Goal: Contribute content

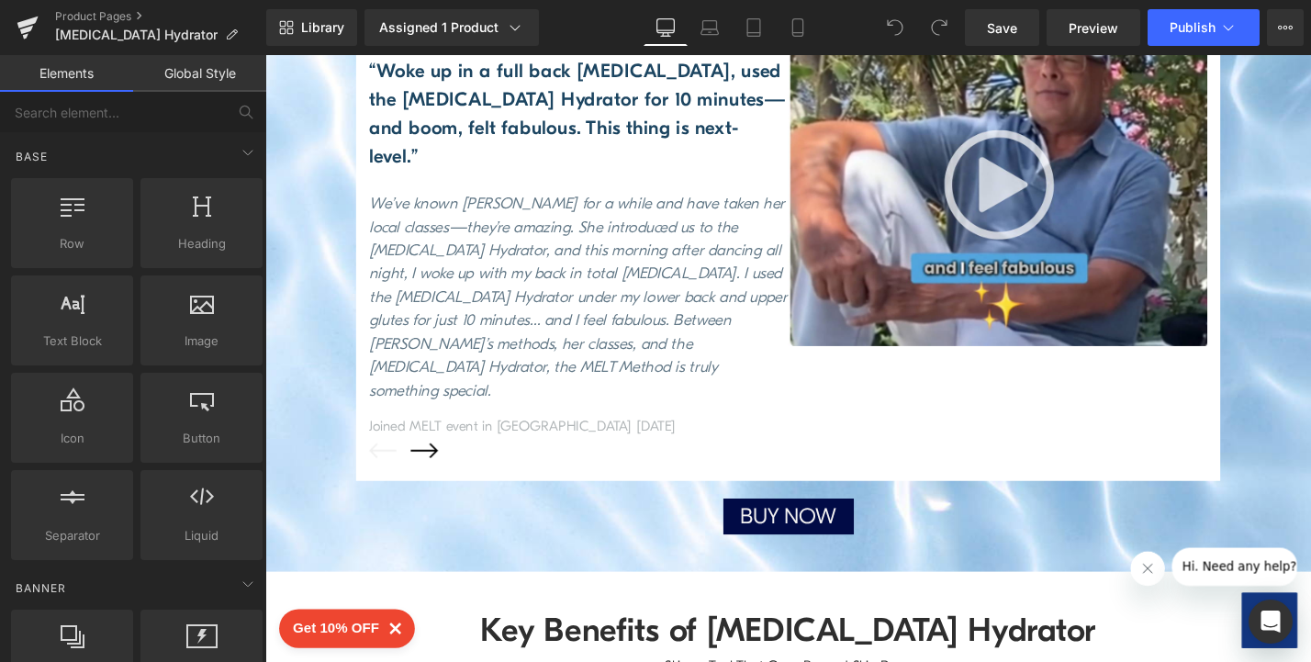
scroll to position [2565, 0]
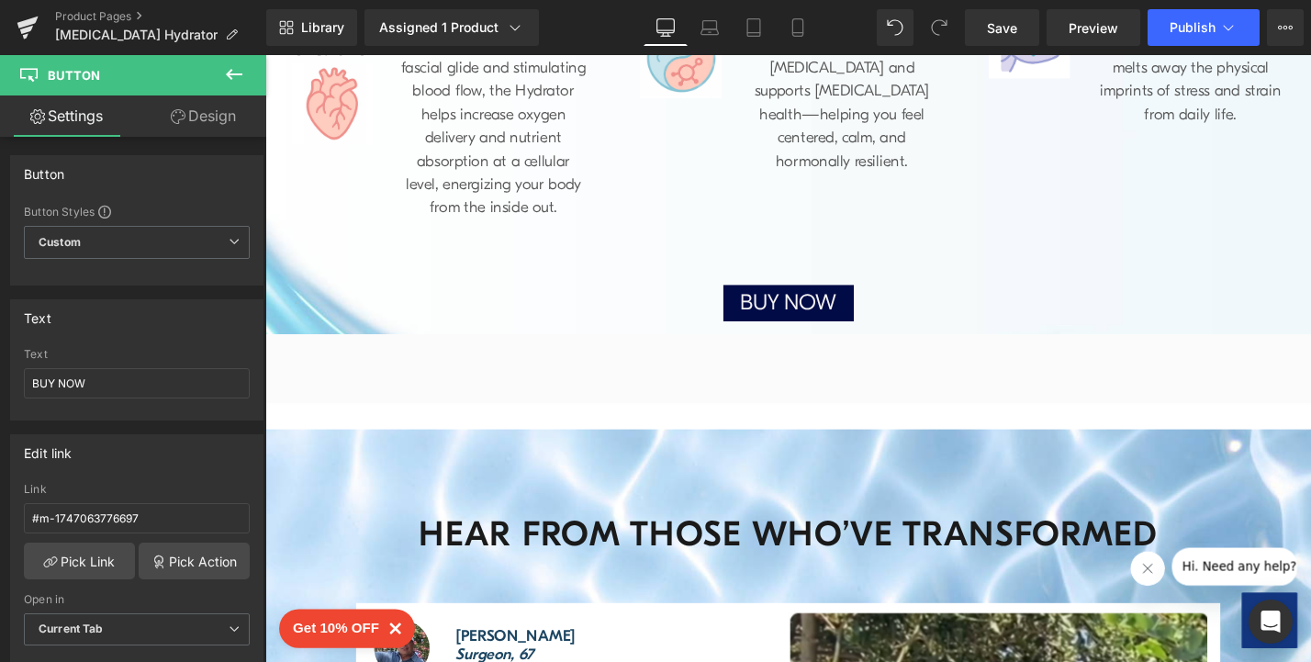
scroll to position [2121, 0]
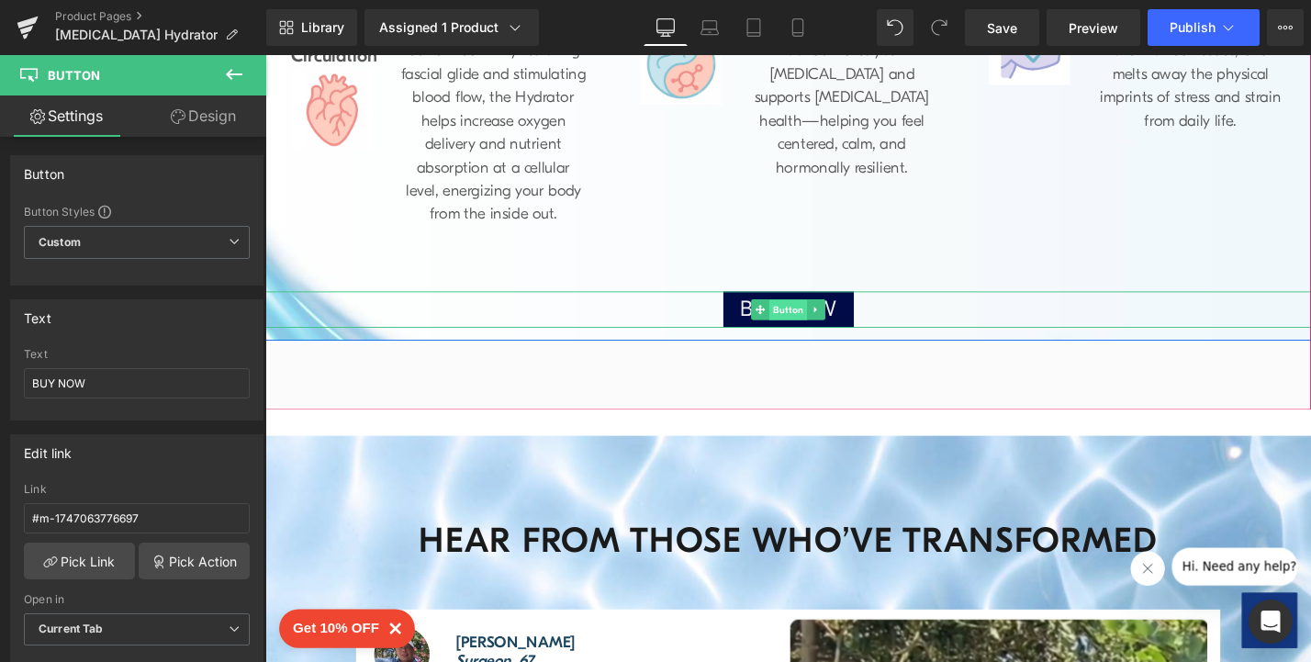
click at [805, 315] on span "Button" at bounding box center [821, 326] width 40 height 22
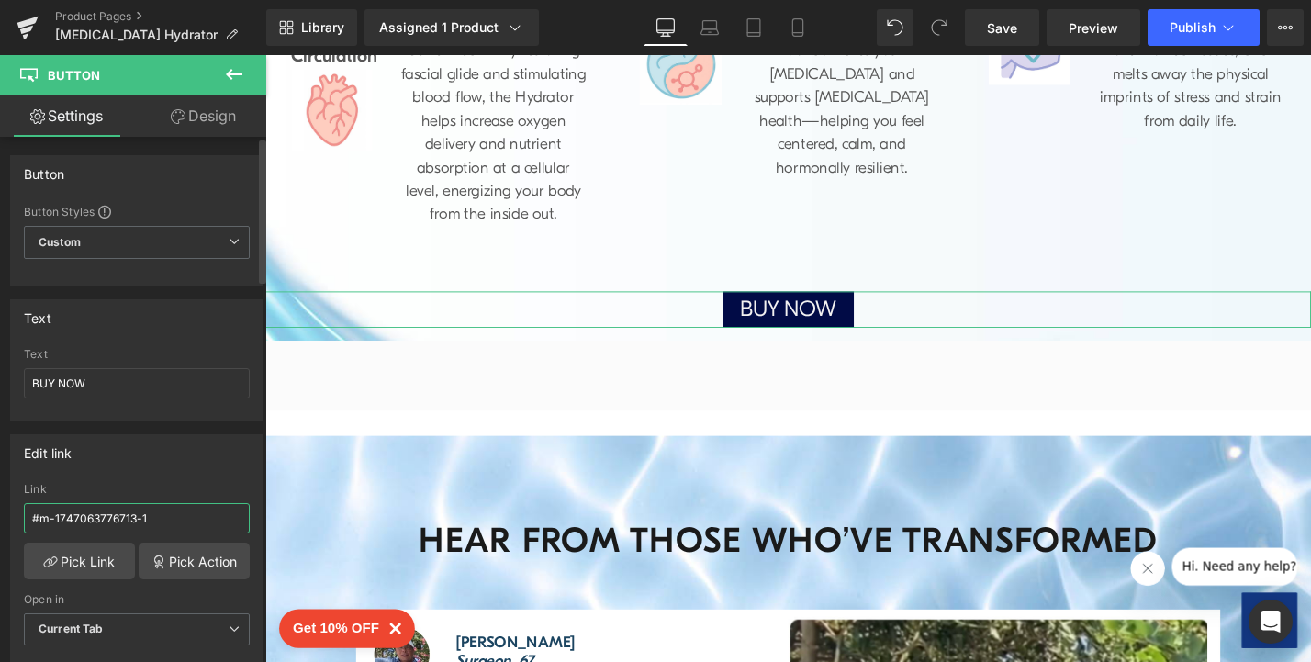
drag, startPoint x: 171, startPoint y: 522, endPoint x: 0, endPoint y: 514, distance: 171.0
click at [0, 514] on div "Edit link #m-1747063776713-1 Link #m-1747063776713-1 Pick Link Pick Action Curr…" at bounding box center [137, 547] width 275 height 252
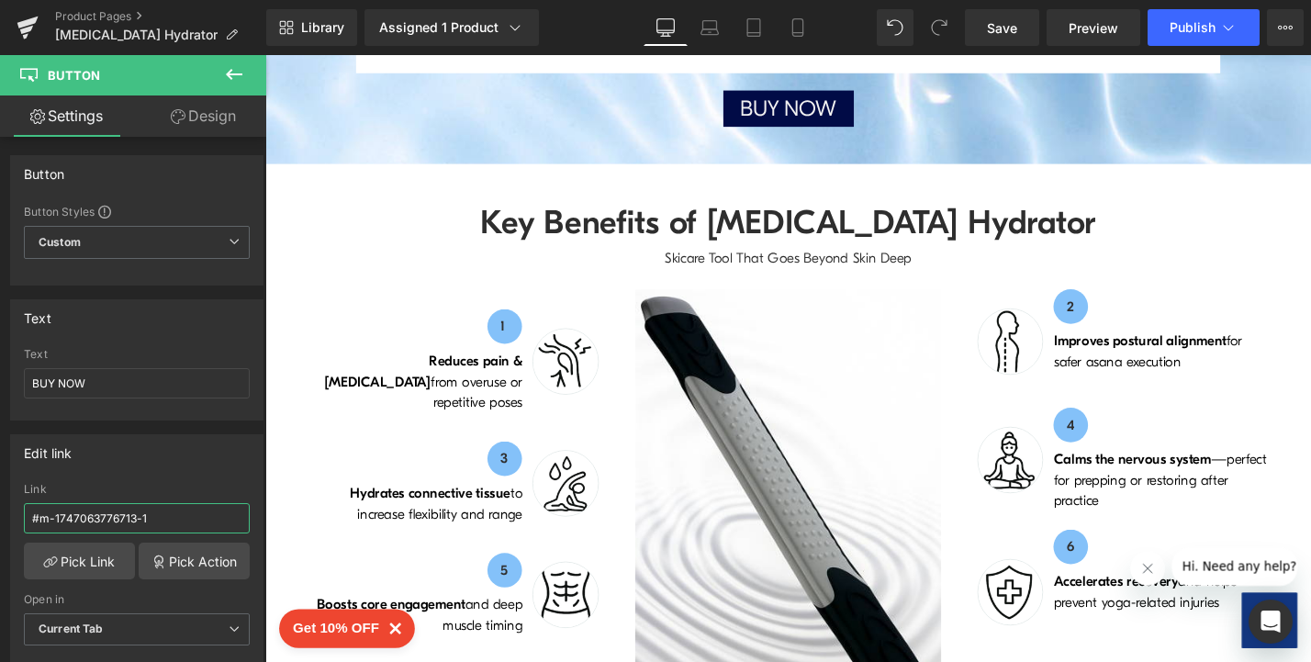
scroll to position [2877, 0]
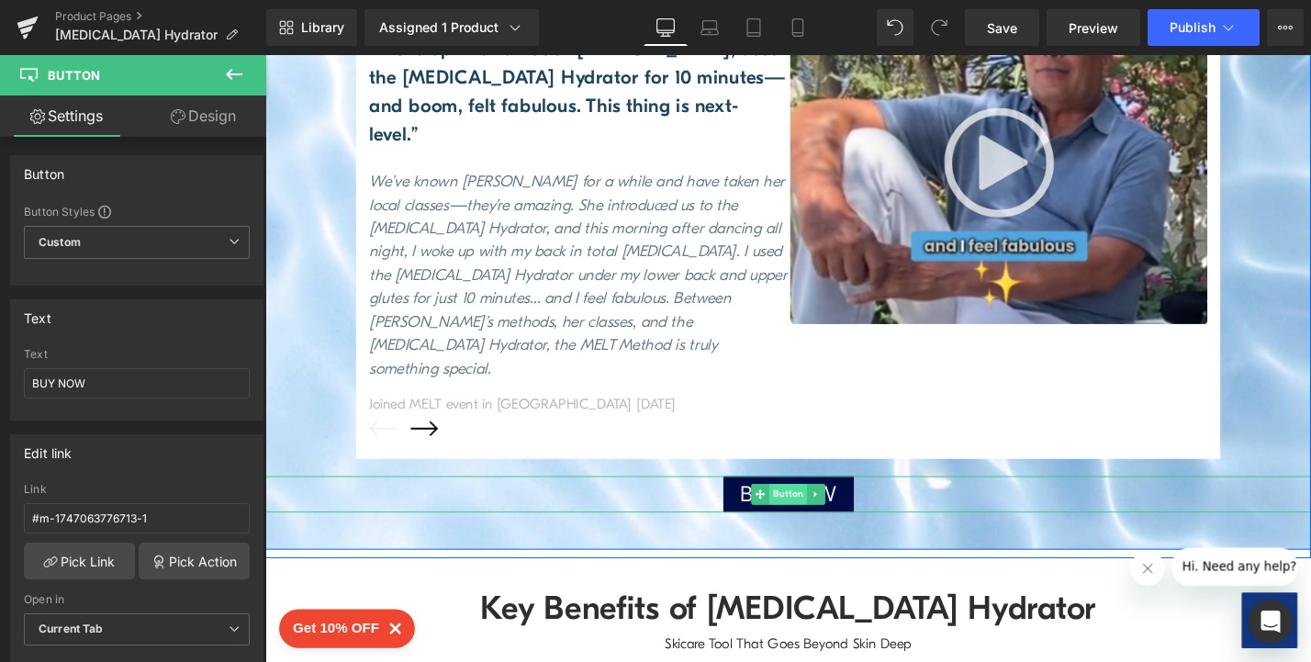
click at [815, 511] on span "Button" at bounding box center [821, 522] width 40 height 22
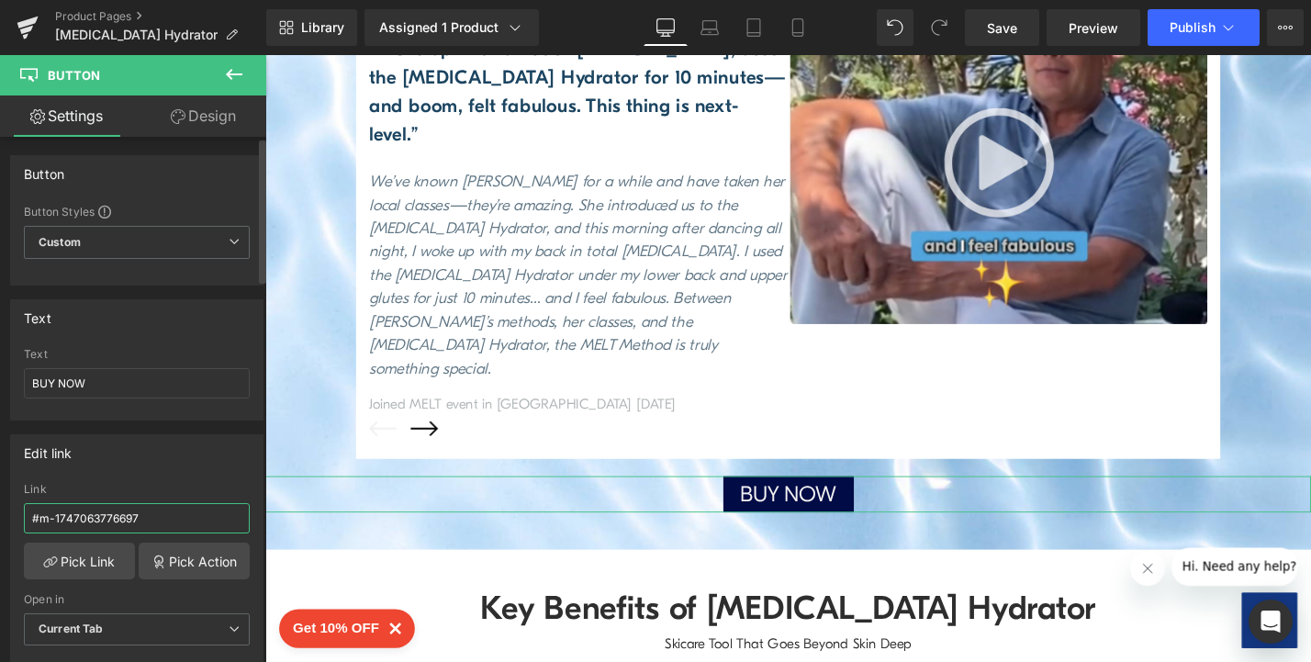
drag, startPoint x: 221, startPoint y: 530, endPoint x: 181, endPoint y: 515, distance: 43.0
click at [181, 515] on input "#m-1747063776697" at bounding box center [137, 518] width 226 height 30
drag, startPoint x: 181, startPoint y: 515, endPoint x: 0, endPoint y: 517, distance: 180.9
click at [0, 517] on div "Edit link #m-1747063776697 Link #m-1747063776697 Pick Link Pick Action Current …" at bounding box center [137, 547] width 275 height 252
paste input "713-1"
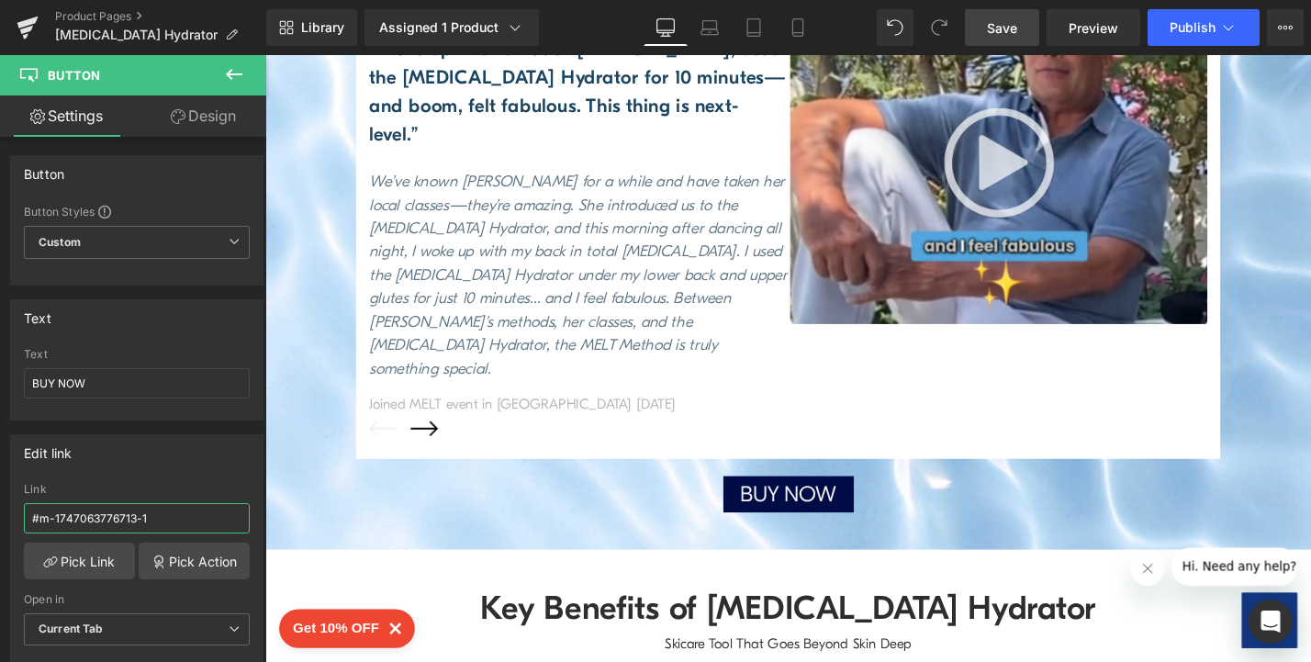
type input "#m-1747063776713-1"
click at [1005, 35] on span "Save" at bounding box center [1002, 27] width 30 height 19
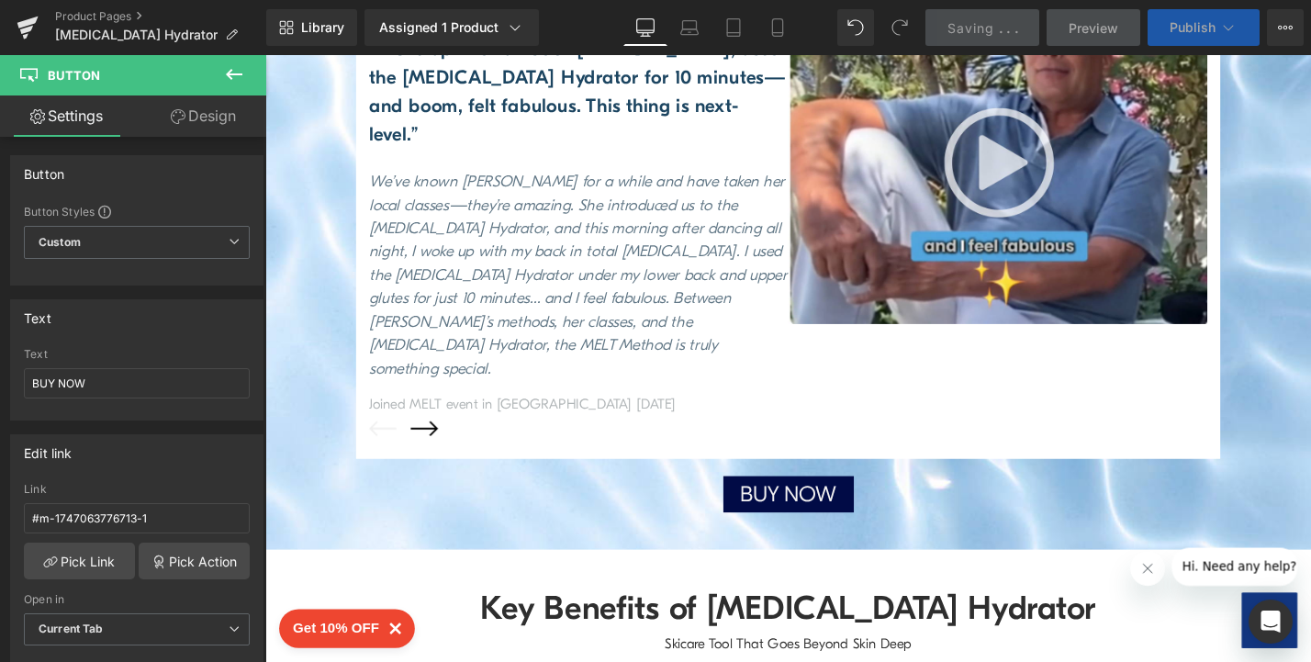
click at [1181, 30] on span "Publish" at bounding box center [1193, 27] width 46 height 15
click at [1184, 30] on span "Publish" at bounding box center [1193, 27] width 46 height 15
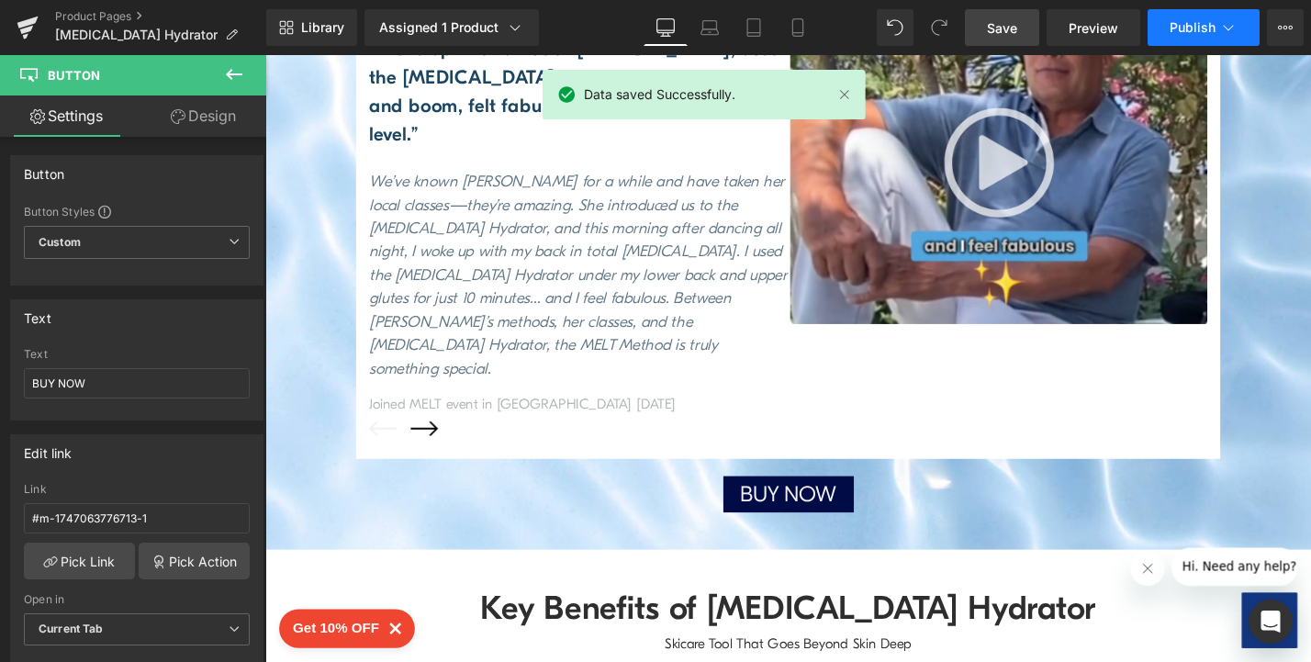
click at [1191, 28] on span "Publish" at bounding box center [1193, 27] width 46 height 15
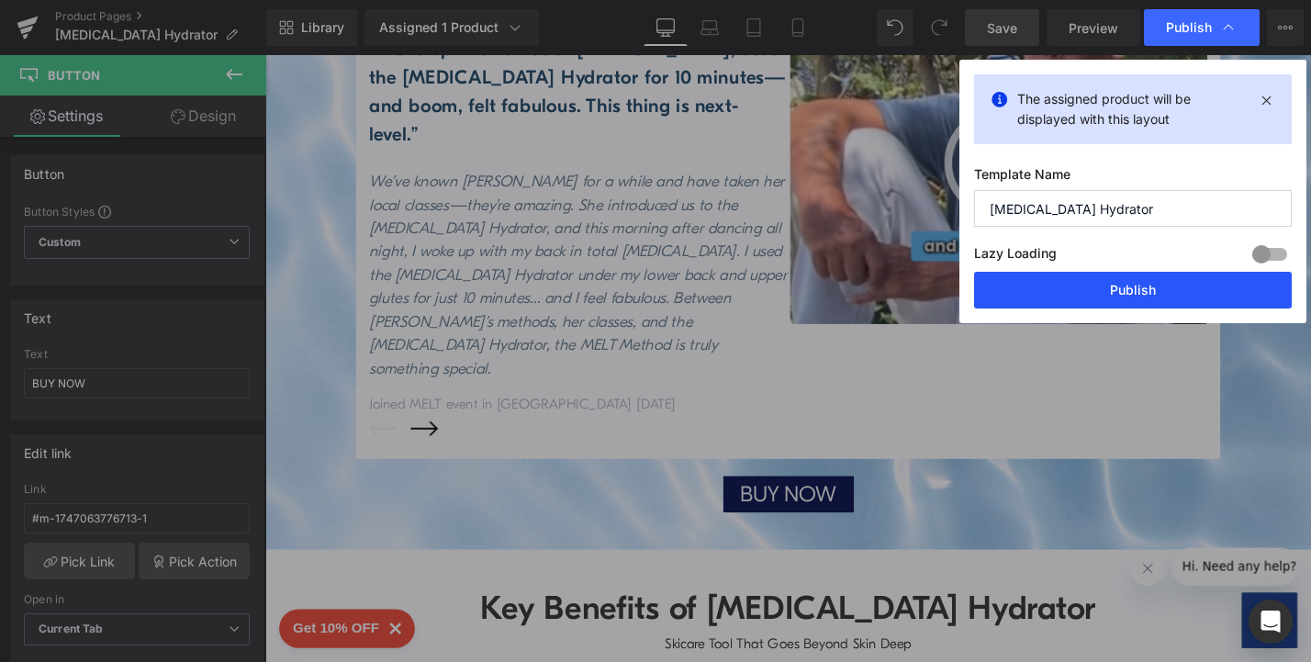
drag, startPoint x: 1111, startPoint y: 292, endPoint x: 899, endPoint y: 252, distance: 215.9
click at [1111, 292] on button "Publish" at bounding box center [1133, 290] width 318 height 37
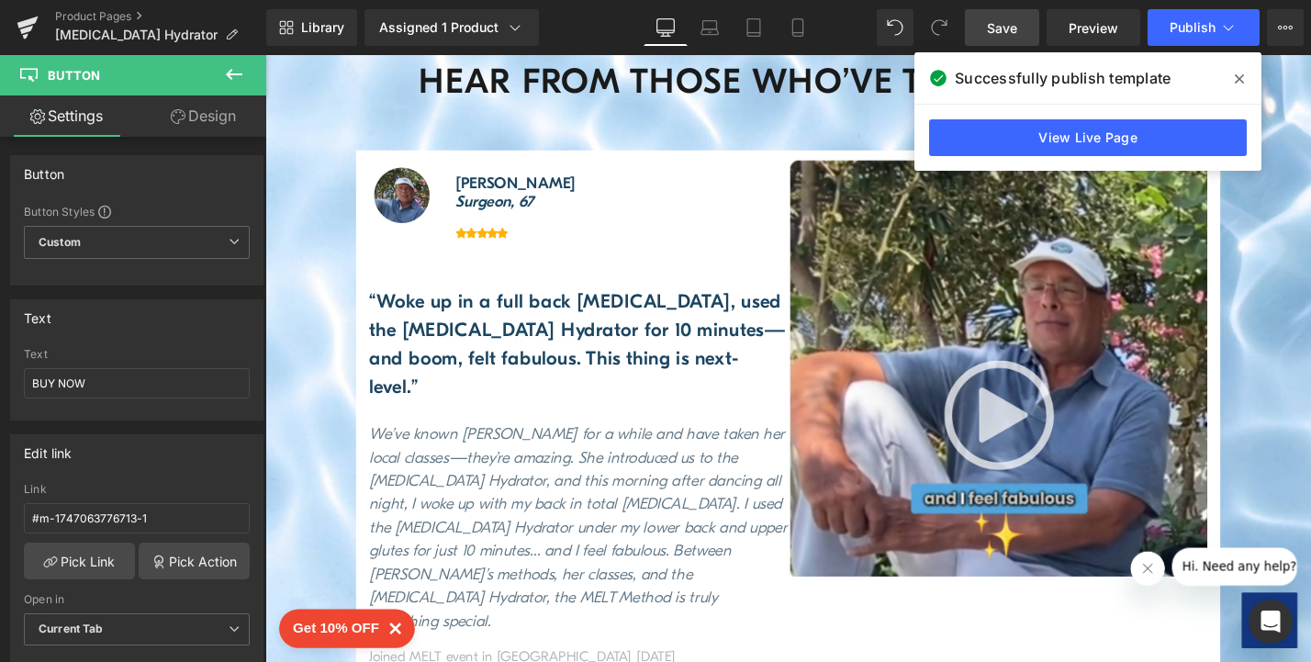
scroll to position [2380, 0]
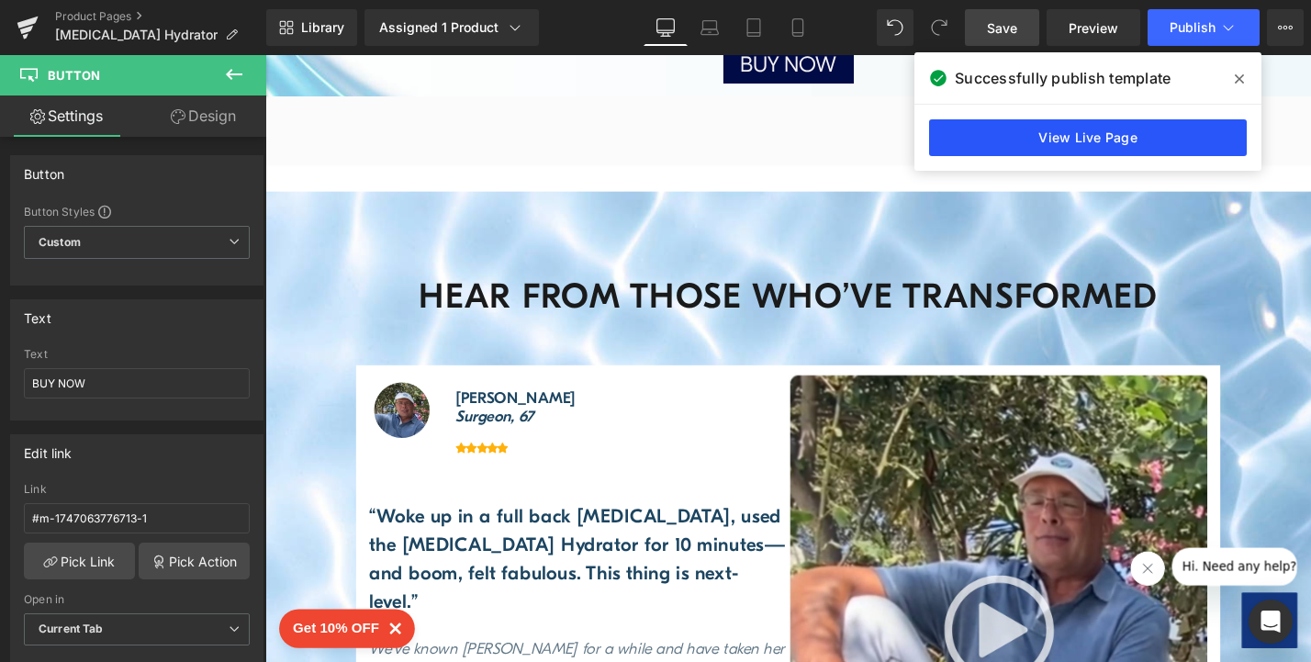
click at [1117, 127] on link "View Live Page" at bounding box center [1088, 137] width 318 height 37
